Goal: Information Seeking & Learning: Learn about a topic

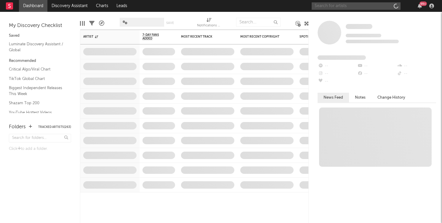
click at [328, 8] on input "text" at bounding box center [355, 5] width 89 height 7
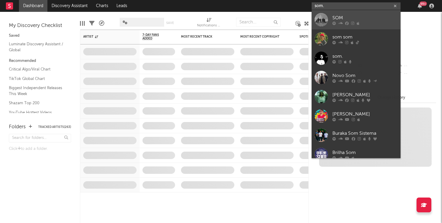
type input "som."
click at [327, 17] on div at bounding box center [320, 19] width 13 height 13
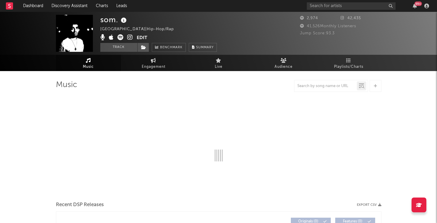
select select "1w"
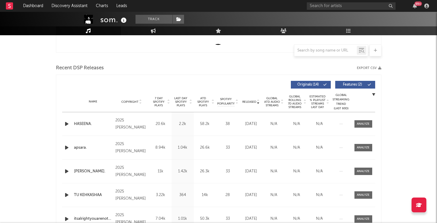
scroll to position [181, 0]
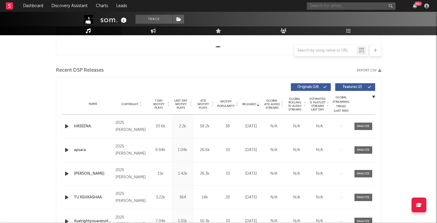
click at [331, 7] on input "text" at bounding box center [351, 5] width 89 height 7
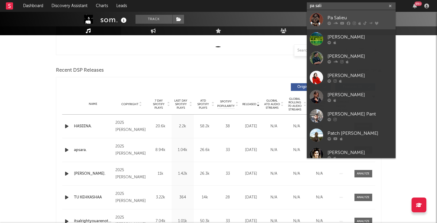
type input "pa sali"
click at [326, 24] on link "Pa Salieu" at bounding box center [351, 19] width 89 height 19
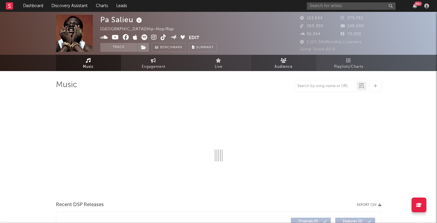
select select "6m"
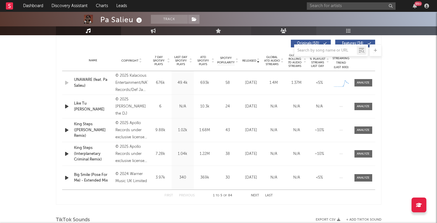
scroll to position [224, 0]
click at [85, 126] on div "King Steps ([PERSON_NAME] Remix)" at bounding box center [93, 130] width 39 height 17
click at [255, 193] on div "First Previous 1 to 5 of 84 Next Last" at bounding box center [219, 196] width 108 height 12
click at [256, 195] on button "Next" at bounding box center [255, 195] width 8 height 3
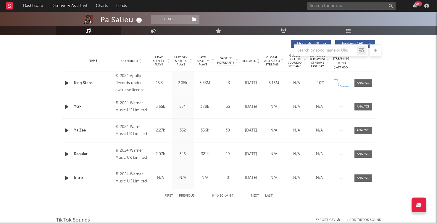
click at [82, 82] on div "King Steps" at bounding box center [93, 83] width 39 height 6
click at [77, 108] on div "YGF" at bounding box center [93, 107] width 39 height 6
